Goal: Book appointment/travel/reservation

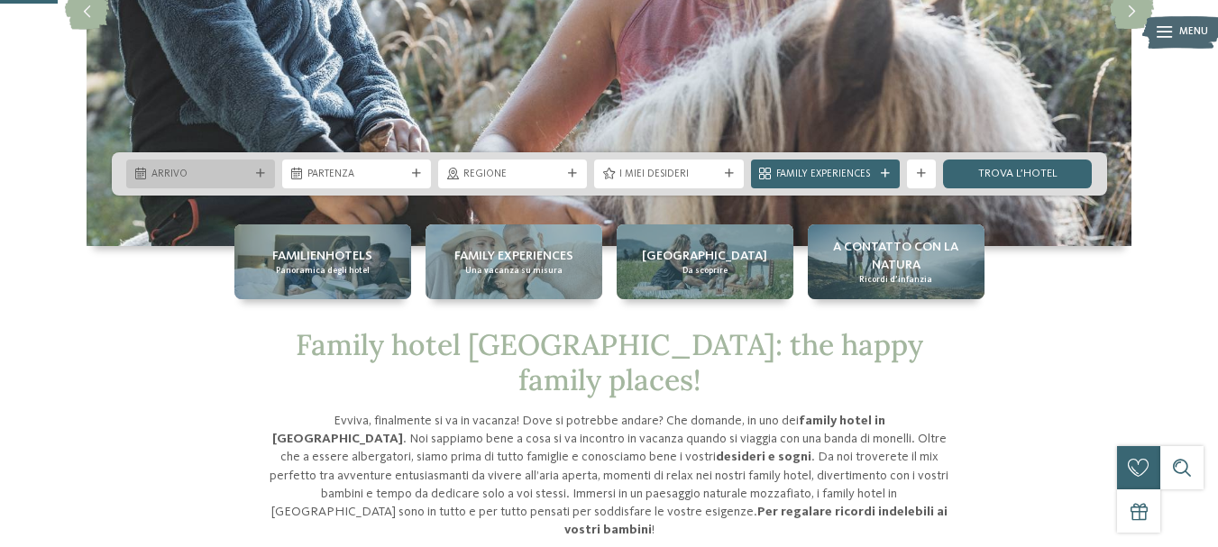
click at [249, 180] on span "Arrivo" at bounding box center [200, 175] width 98 height 14
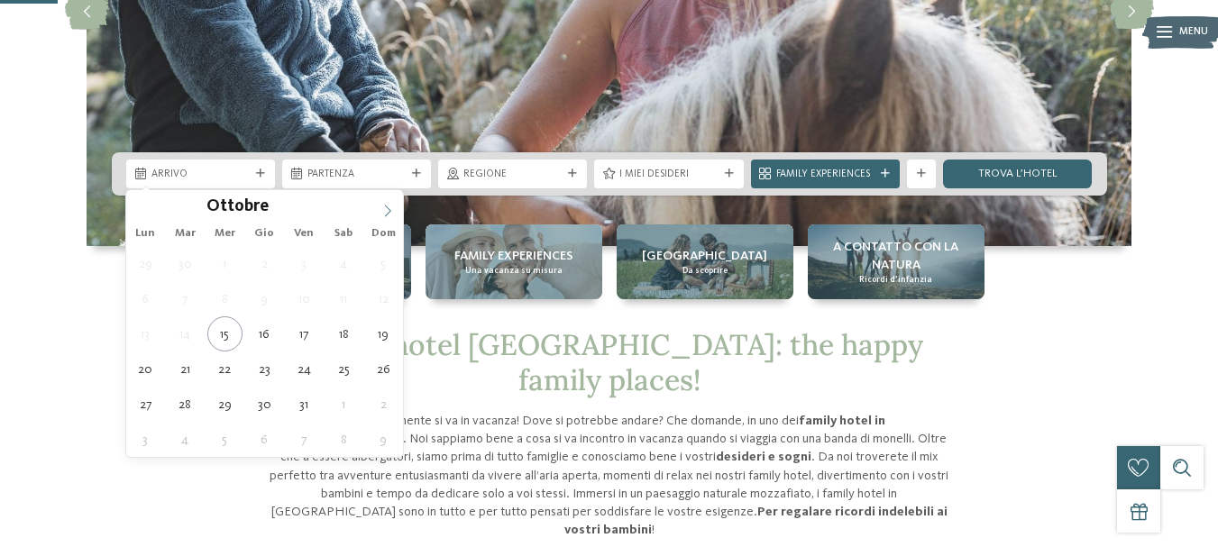
click at [395, 209] on span at bounding box center [387, 205] width 31 height 31
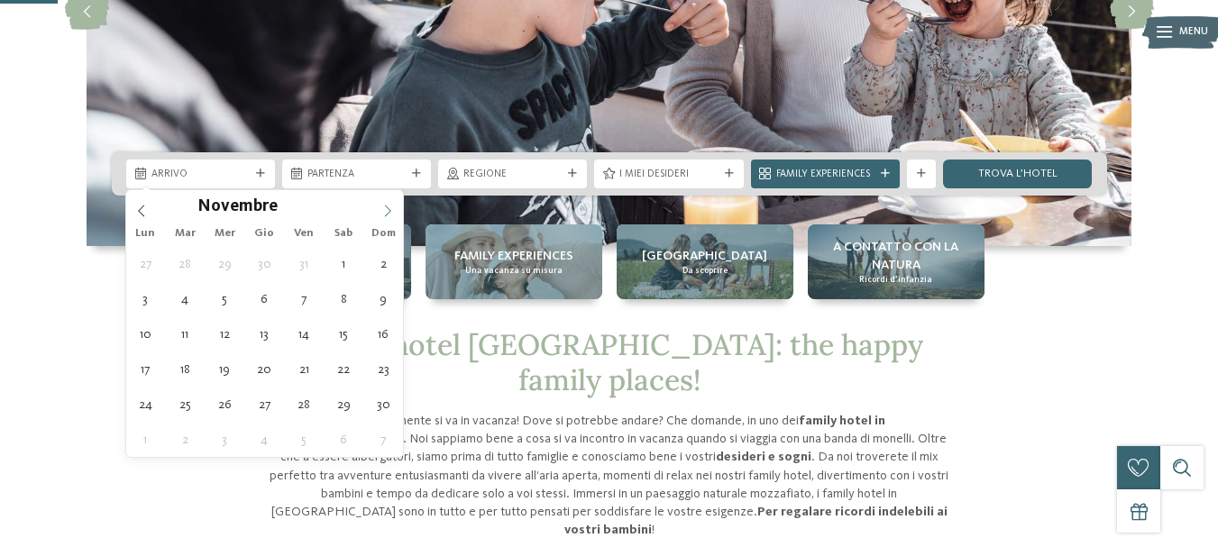
click at [395, 209] on span at bounding box center [387, 205] width 31 height 31
type div "[DATE]"
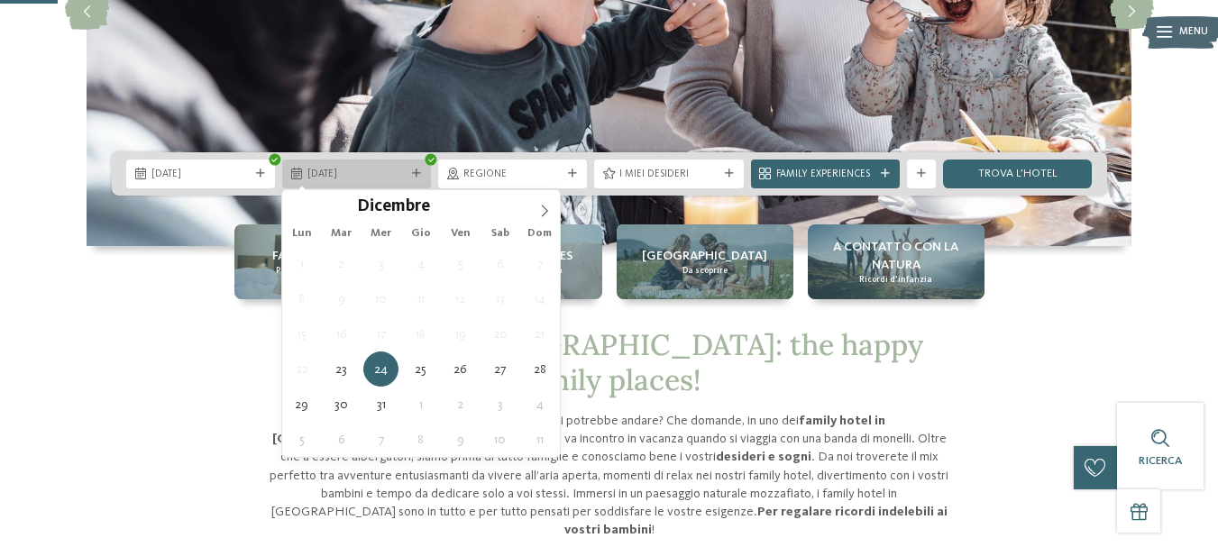
click at [405, 178] on span "[DATE]" at bounding box center [356, 175] width 98 height 14
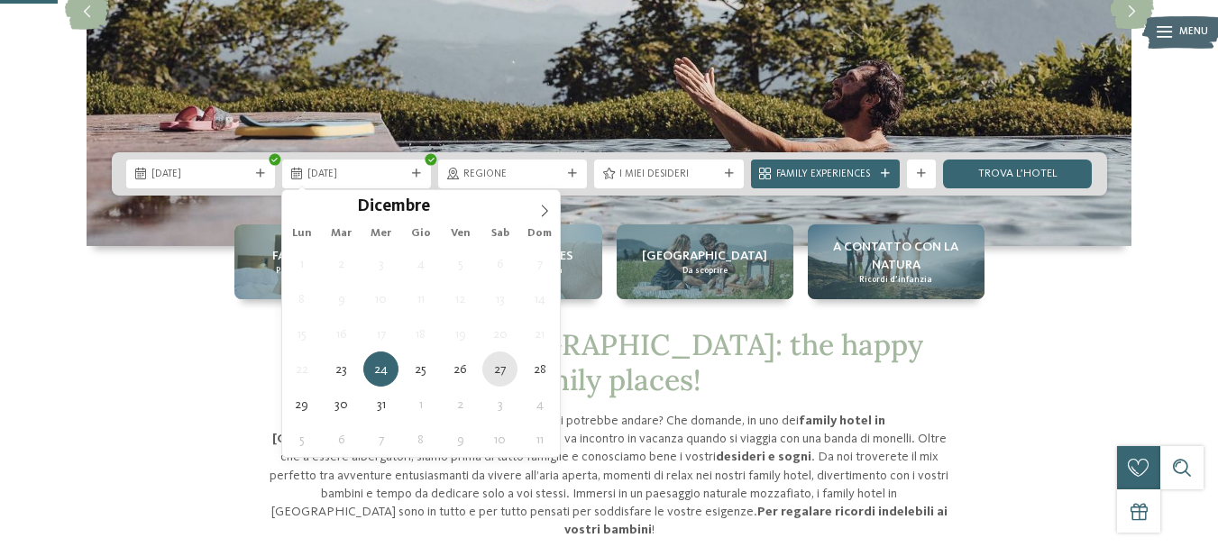
type div "[DATE]"
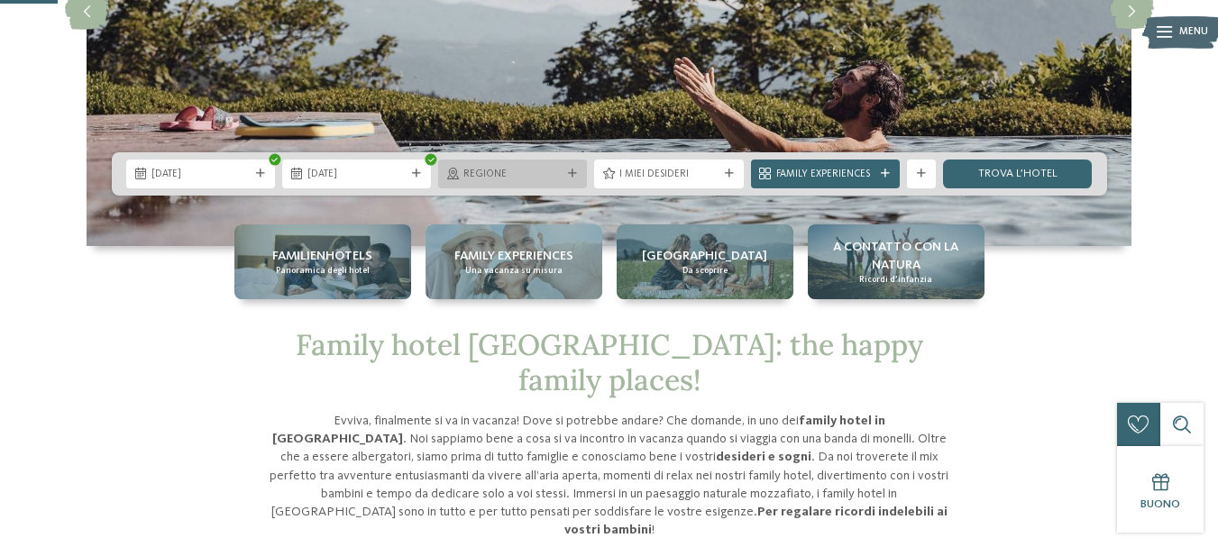
click at [571, 160] on div "Regione" at bounding box center [512, 174] width 149 height 29
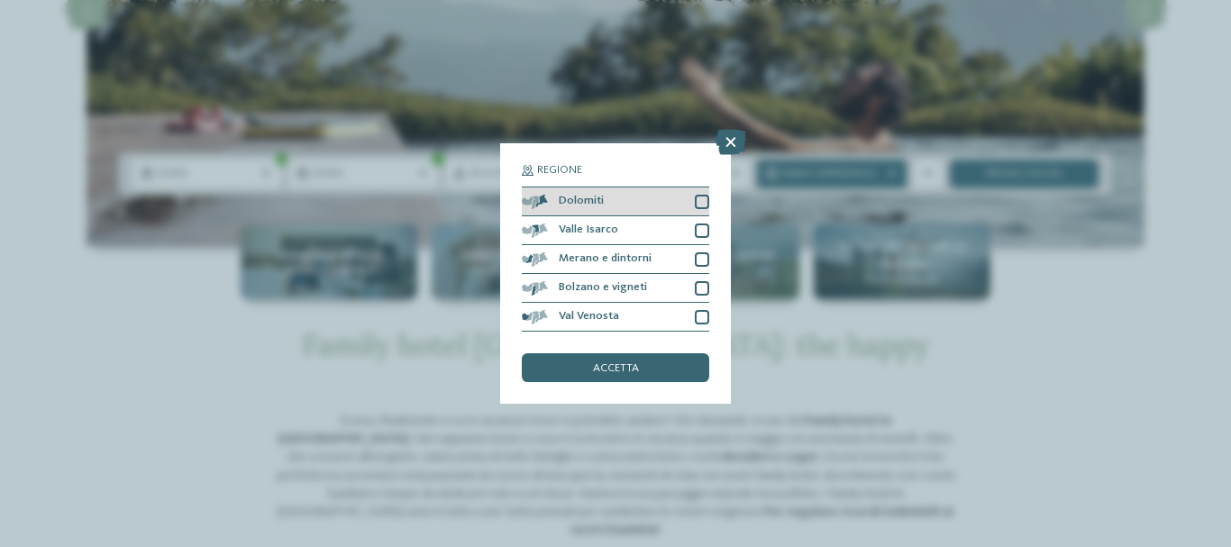
click at [698, 200] on div at bounding box center [702, 202] width 14 height 14
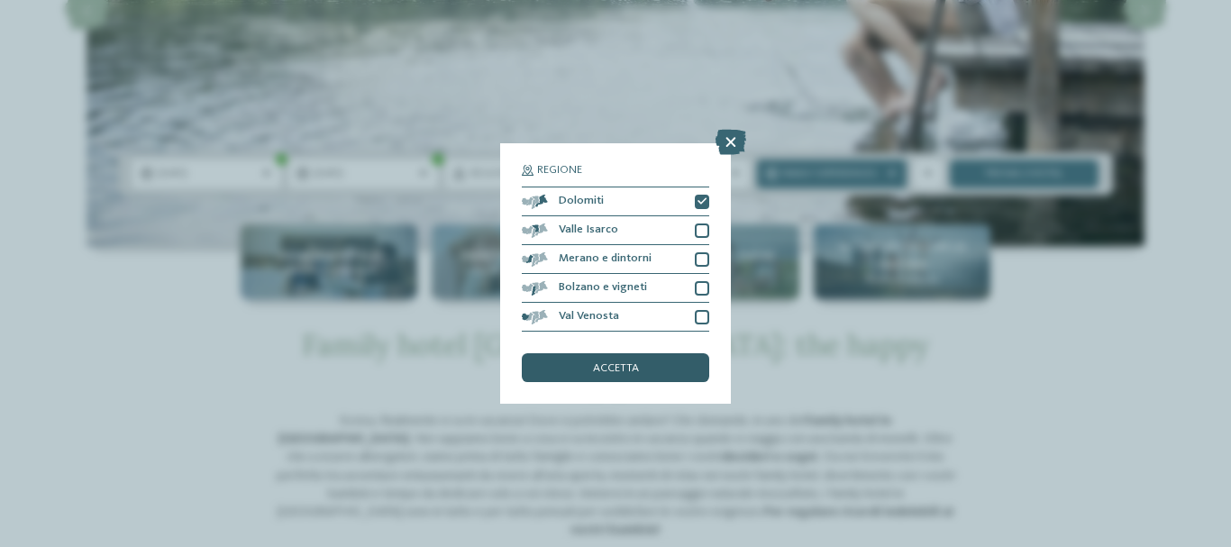
click at [658, 366] on div "accetta" at bounding box center [615, 367] width 187 height 29
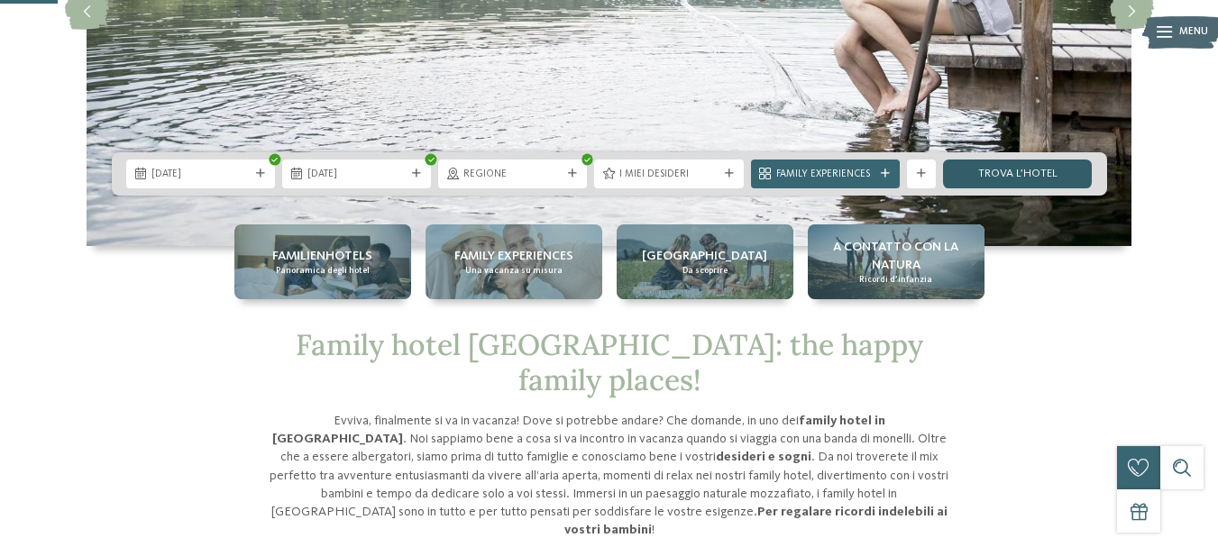
click at [1002, 166] on link "trova l’hotel" at bounding box center [1017, 174] width 149 height 29
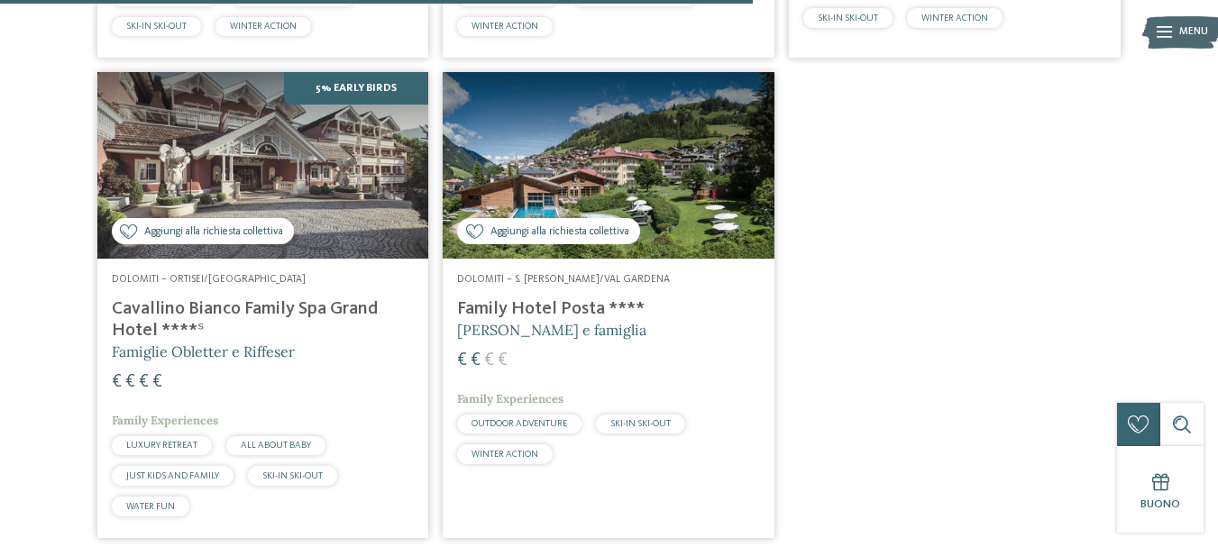
scroll to position [1386, 0]
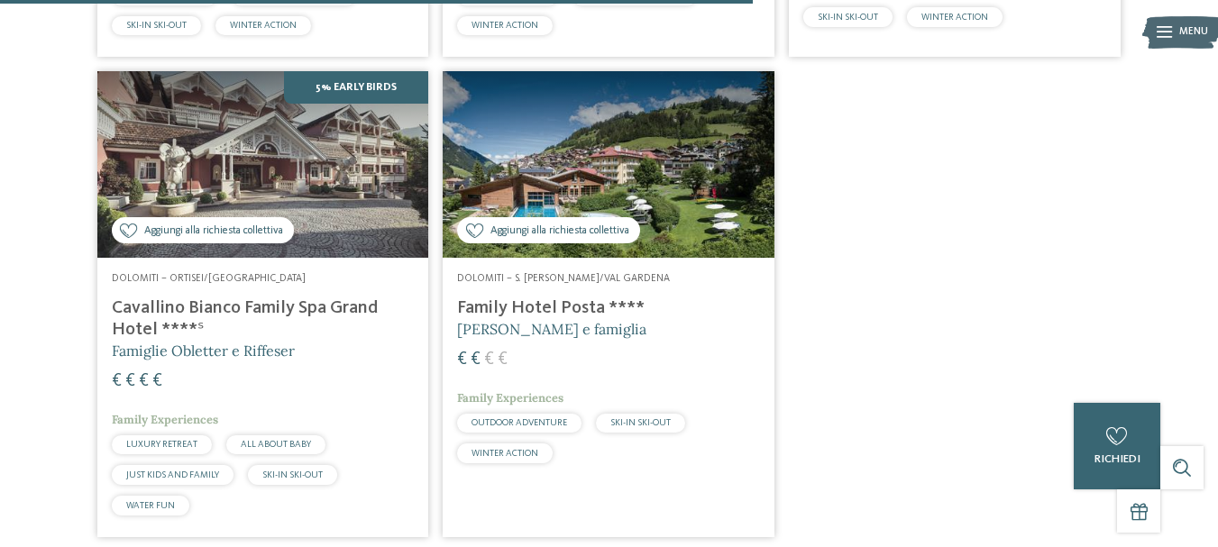
click at [610, 313] on h4 "Family Hotel Posta ****" at bounding box center [608, 308] width 303 height 22
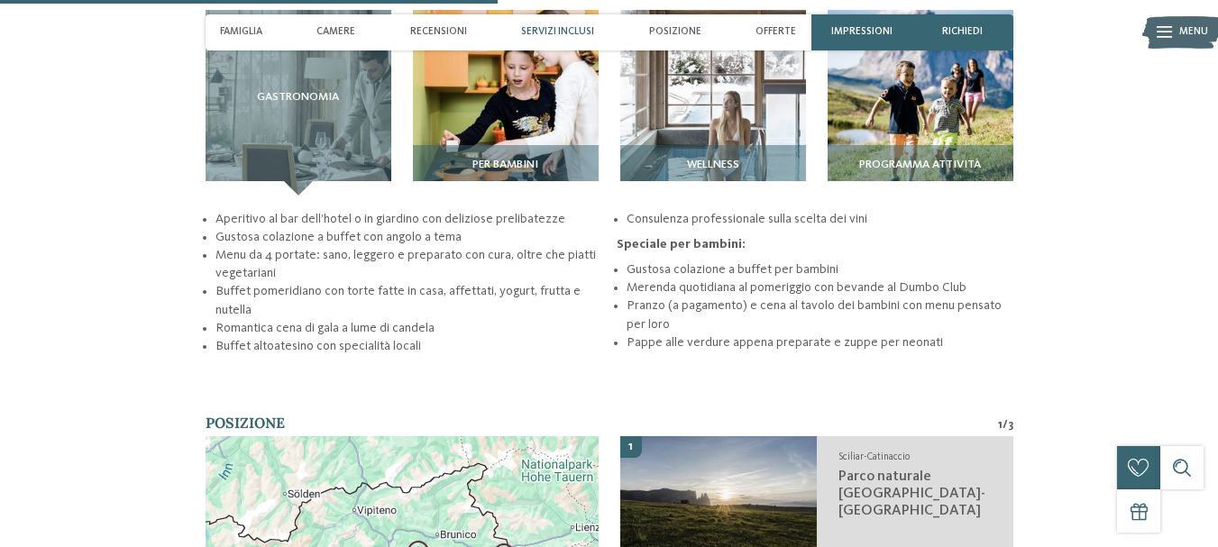
scroll to position [2057, 0]
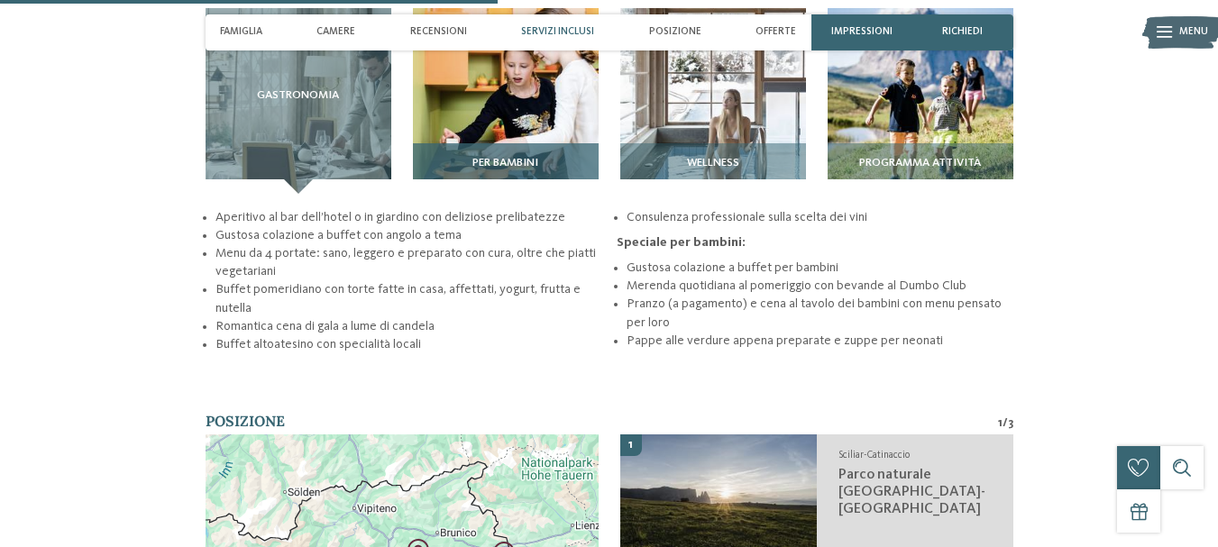
click at [552, 108] on img at bounding box center [506, 101] width 186 height 186
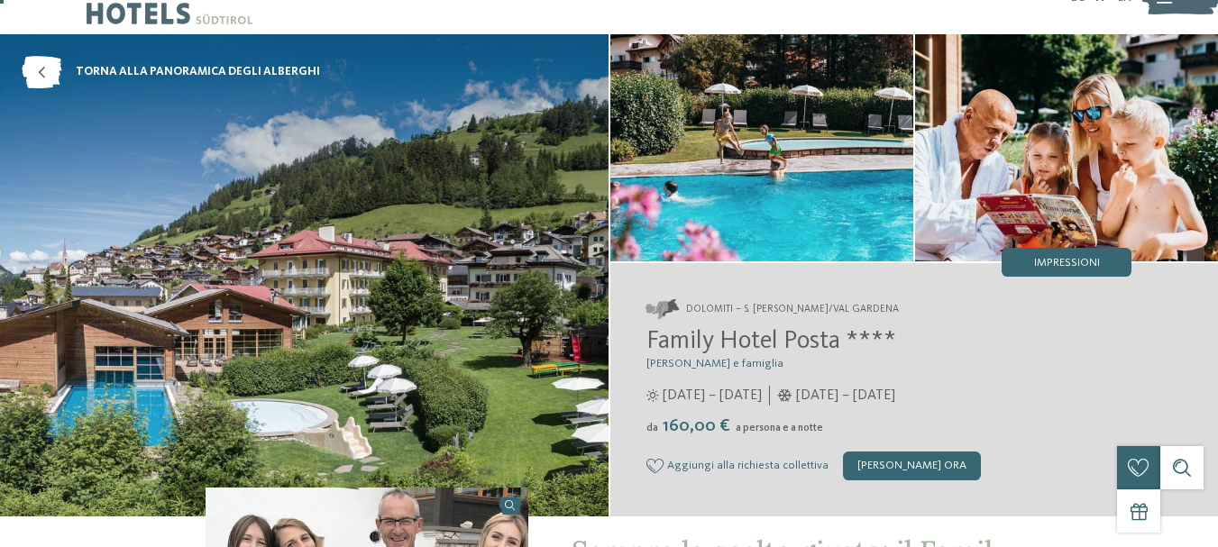
scroll to position [0, 0]
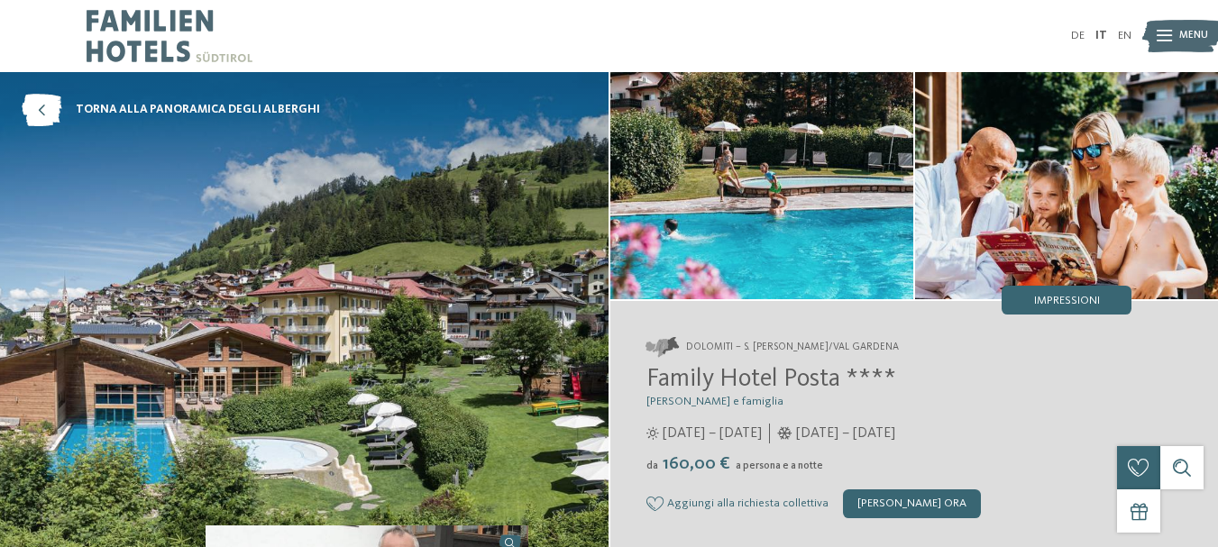
click at [1162, 29] on div at bounding box center [1163, 36] width 15 height 36
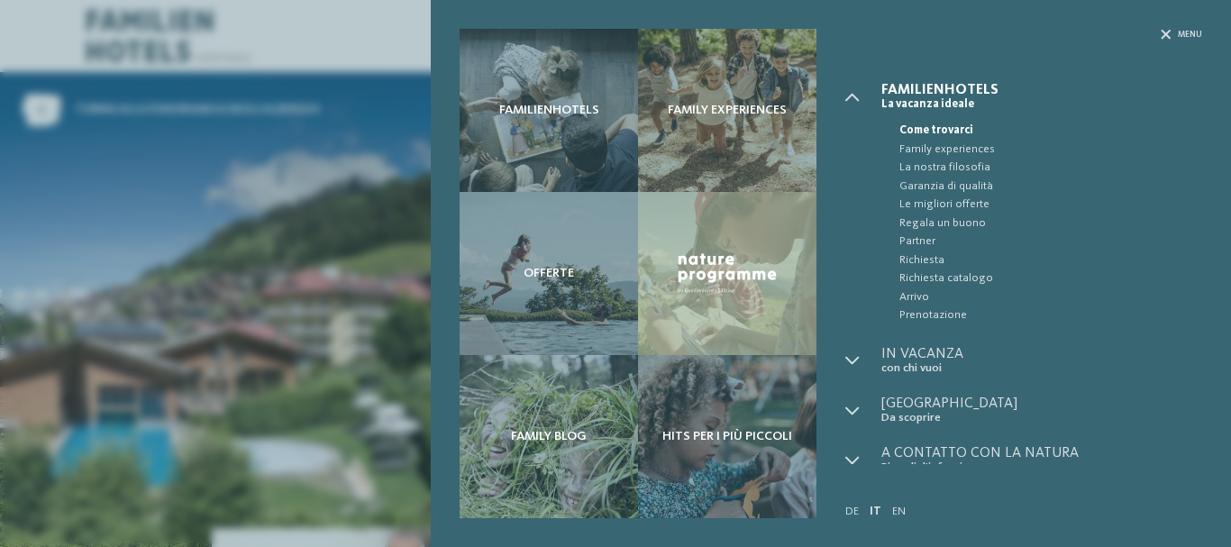
click at [397, 320] on div "Familienhotels Family experiences Offerte" at bounding box center [615, 273] width 1231 height 547
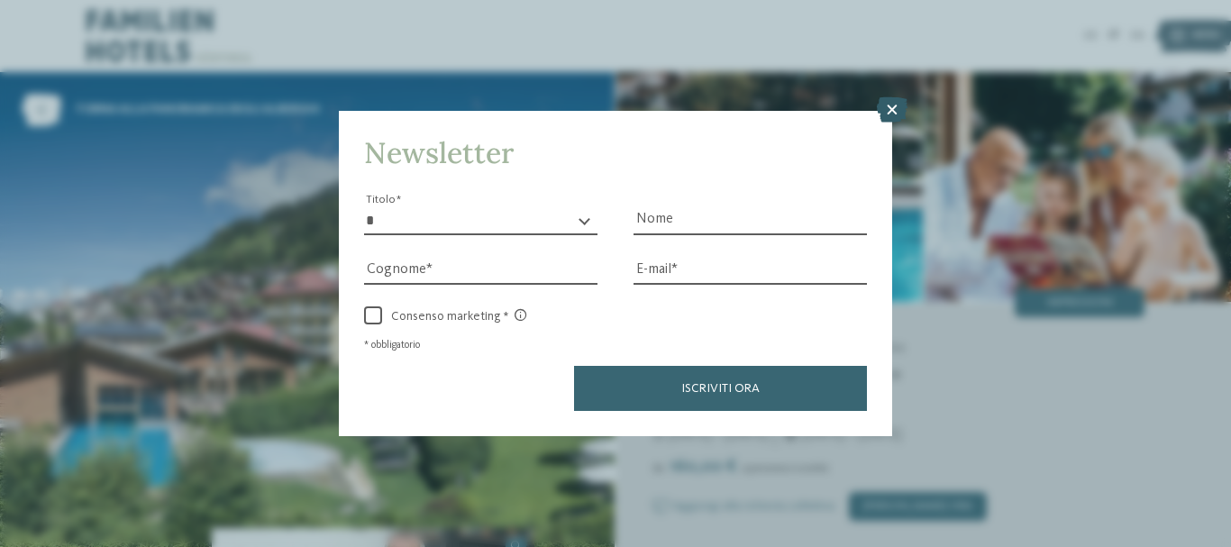
click at [886, 110] on icon at bounding box center [892, 109] width 31 height 25
